Goal: Find contact information: Find contact information

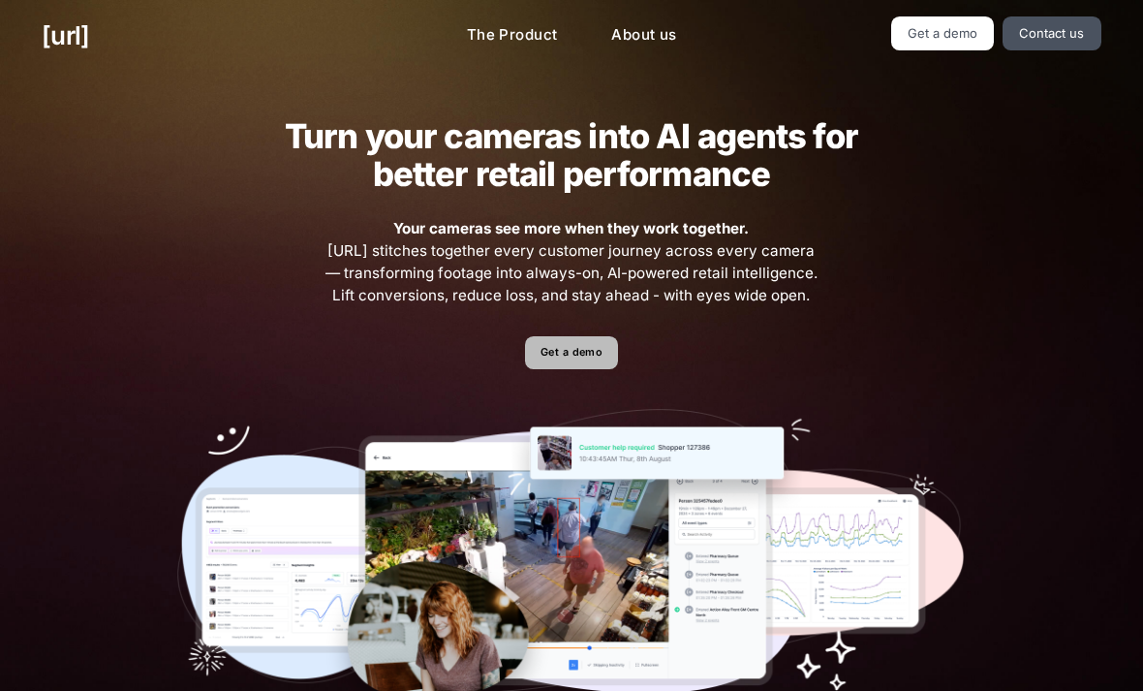
click at [599, 348] on link "Get a demo" at bounding box center [571, 353] width 92 height 34
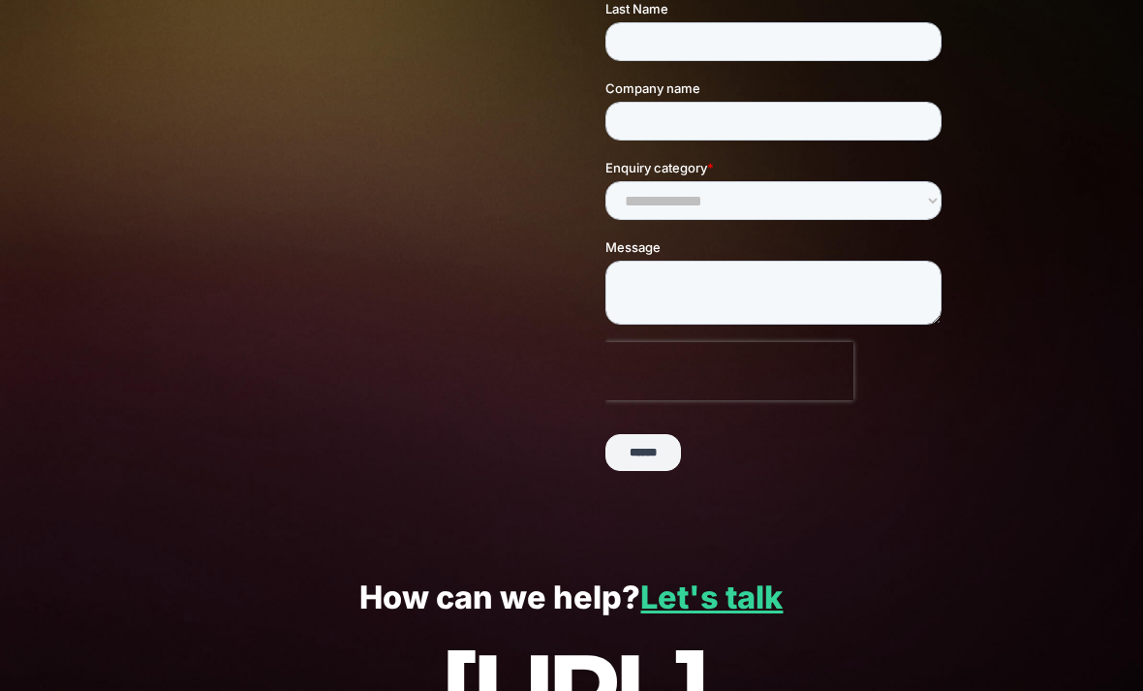
scroll to position [389, 0]
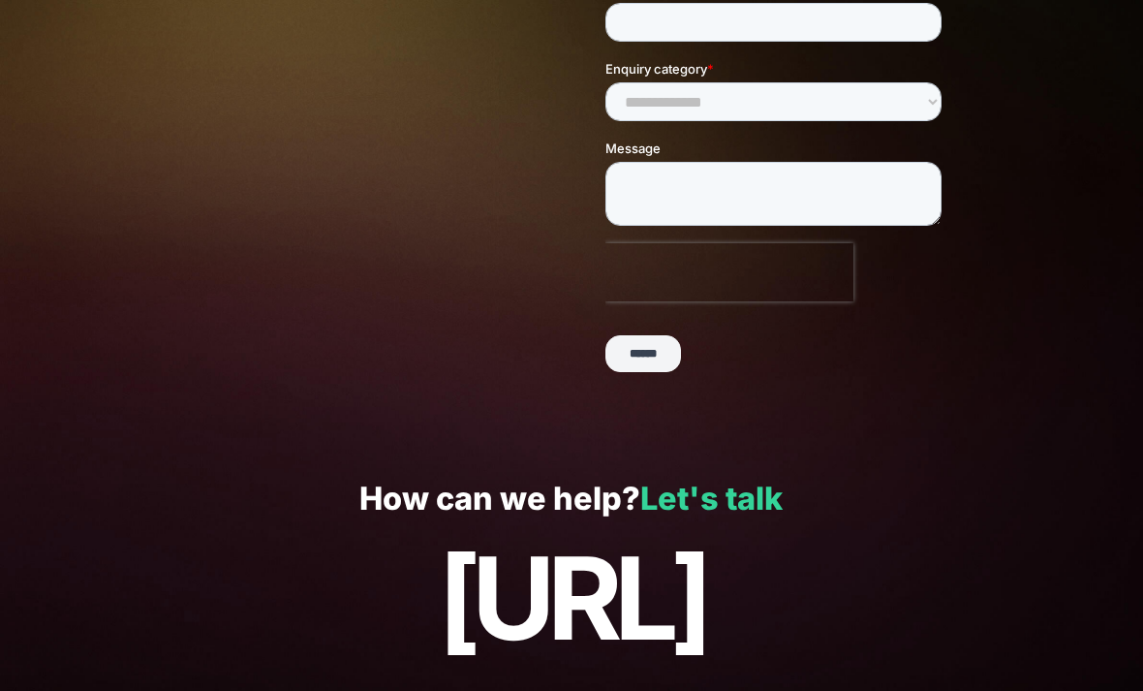
click at [740, 494] on link "Let's talk" at bounding box center [712, 499] width 142 height 38
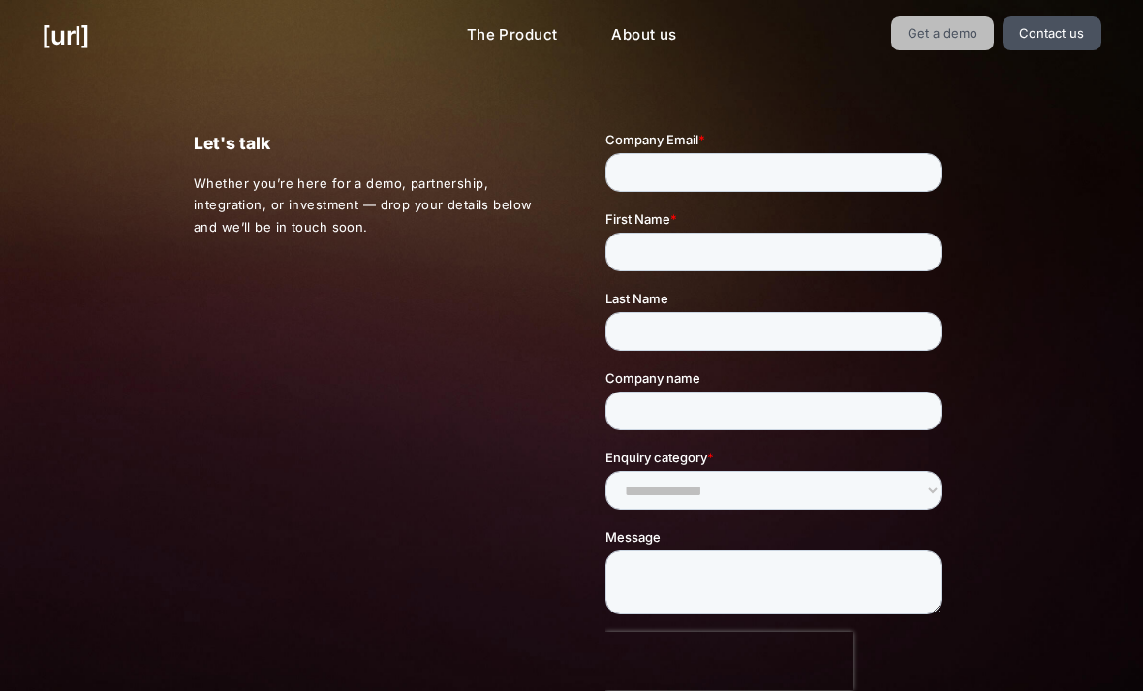
click at [974, 18] on link "Get a demo" at bounding box center [944, 33] width 104 height 34
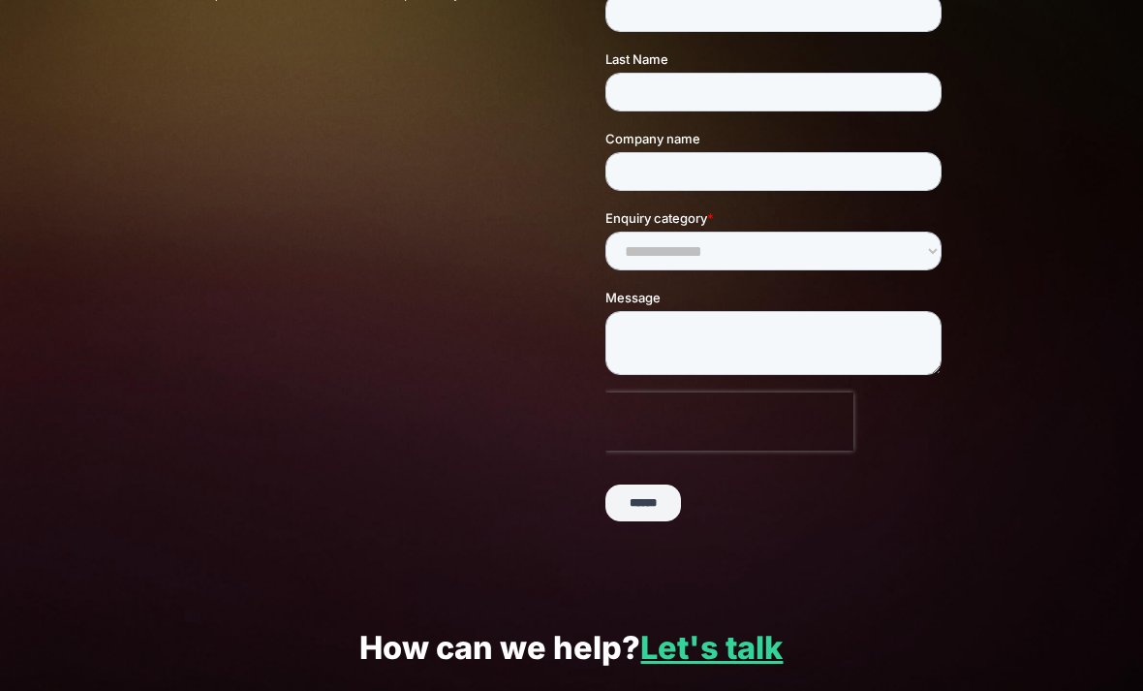
scroll to position [389, 0]
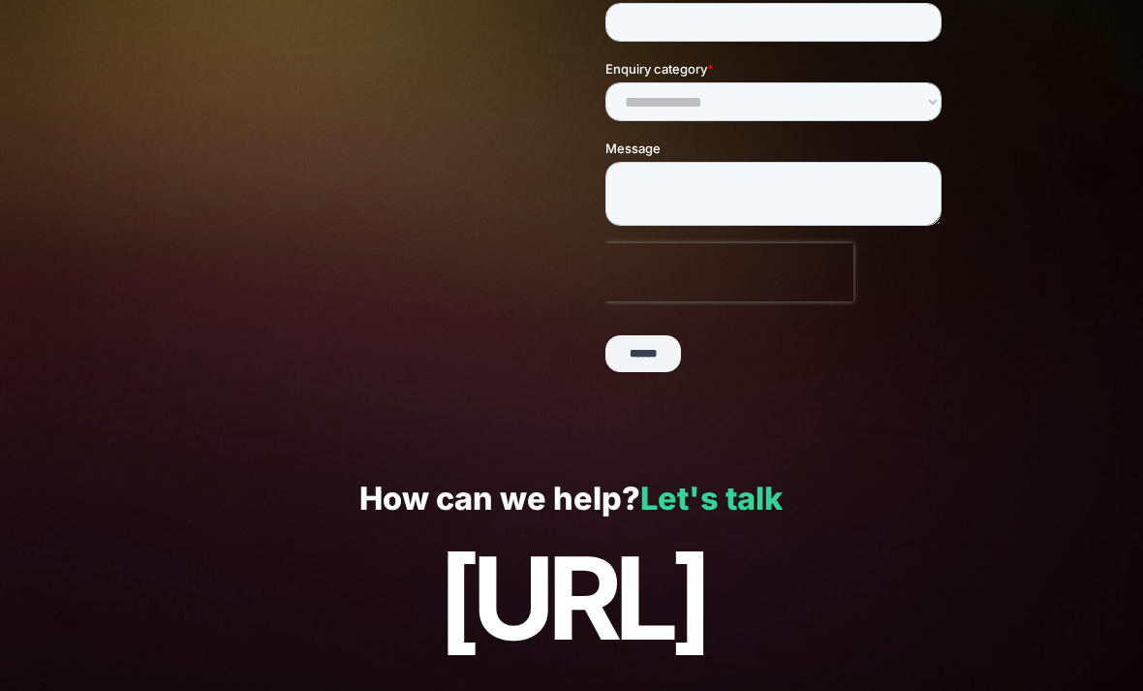
click at [754, 490] on link "Let's talk" at bounding box center [712, 499] width 142 height 38
